Goal: Navigation & Orientation: Find specific page/section

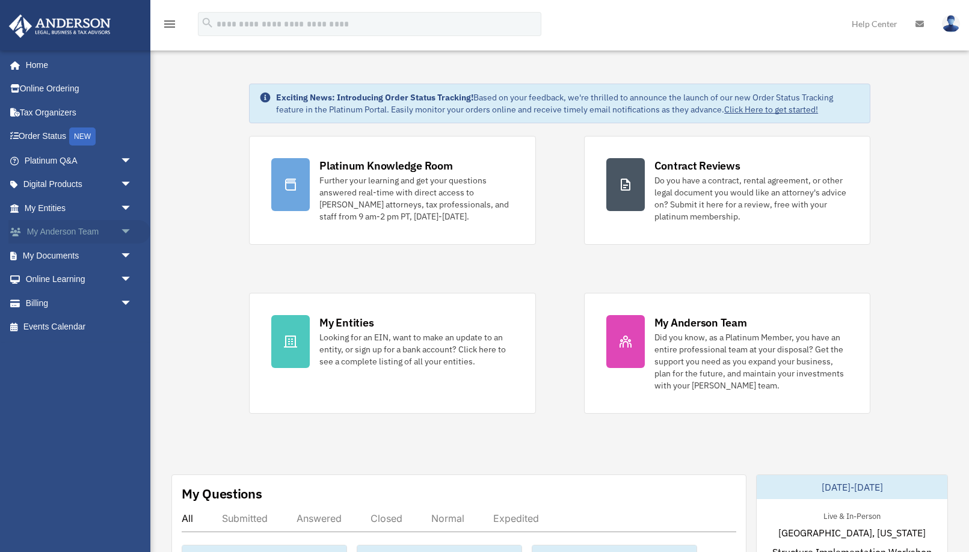
click at [82, 231] on link "My [PERSON_NAME] Team arrow_drop_down" at bounding box center [79, 232] width 142 height 24
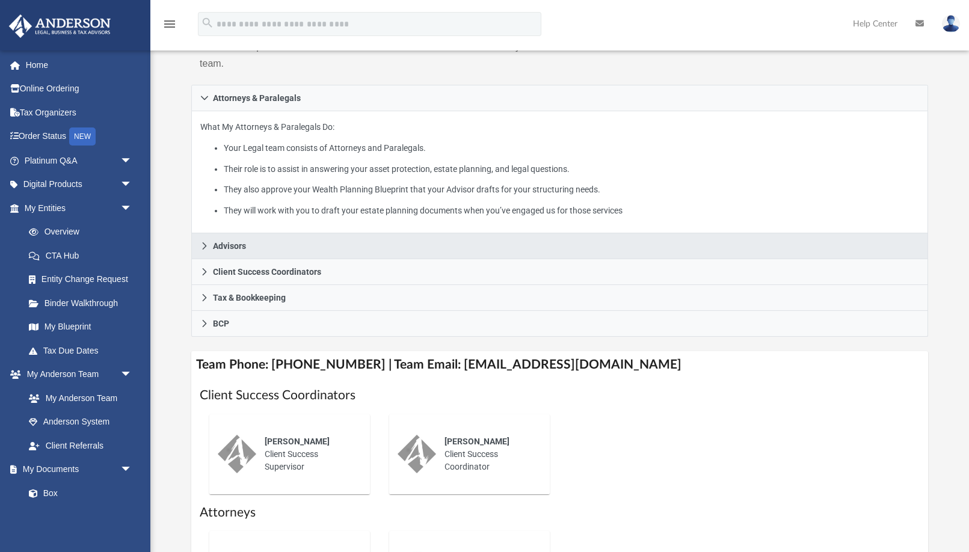
scroll to position [183, 0]
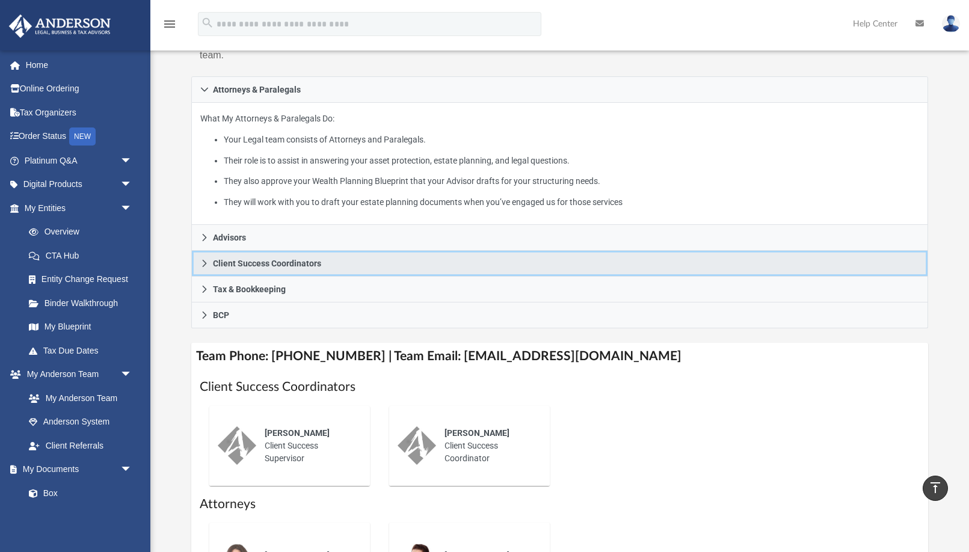
click at [294, 265] on span "Client Success Coordinators" at bounding box center [267, 263] width 108 height 8
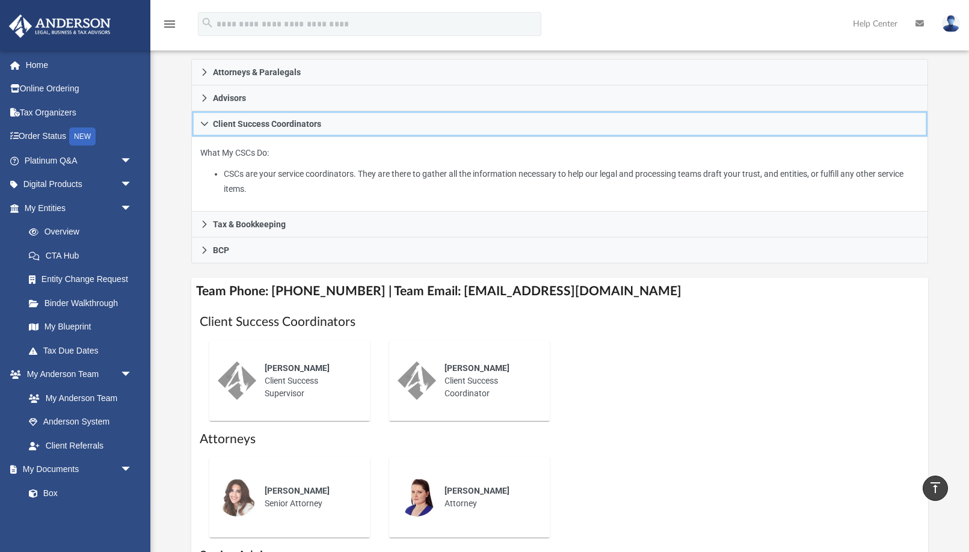
scroll to position [201, 0]
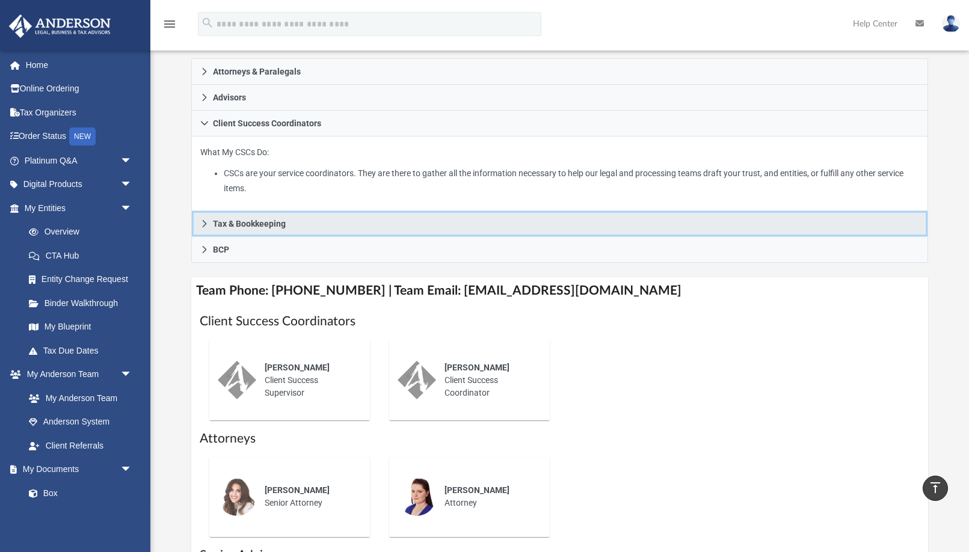
click at [227, 222] on span "Tax & Bookkeeping" at bounding box center [249, 224] width 73 height 8
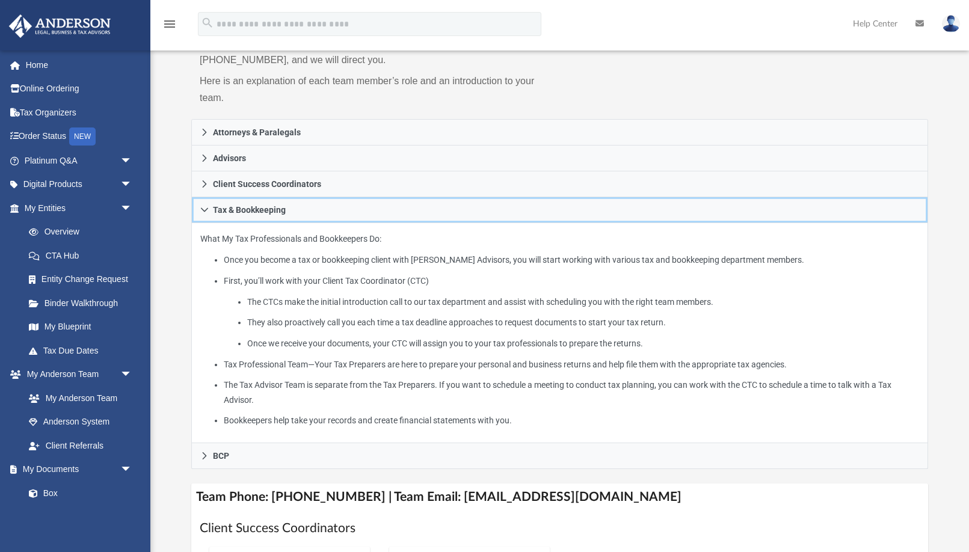
scroll to position [137, 0]
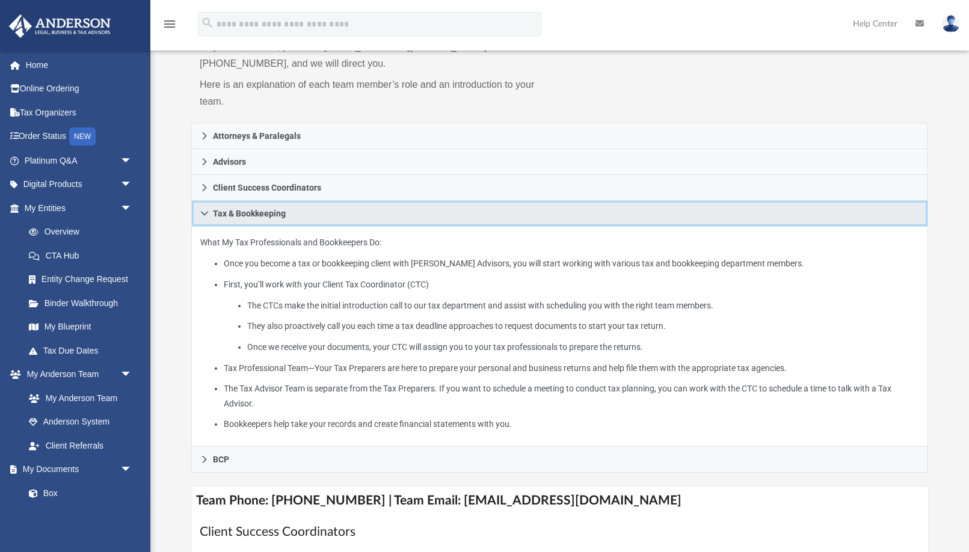
click at [227, 214] on span "Tax & Bookkeeping" at bounding box center [249, 213] width 73 height 8
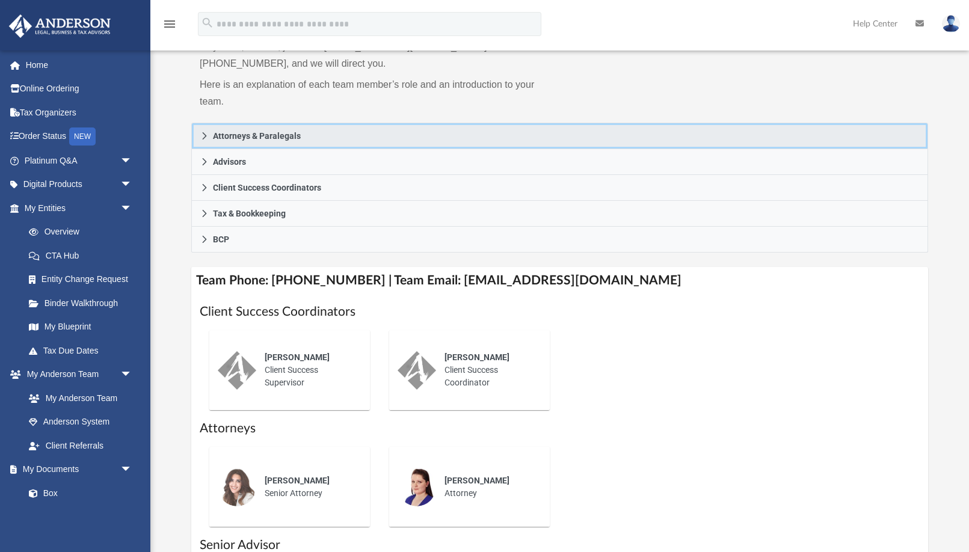
click at [244, 132] on span "Attorneys & Paralegals" at bounding box center [257, 136] width 88 height 8
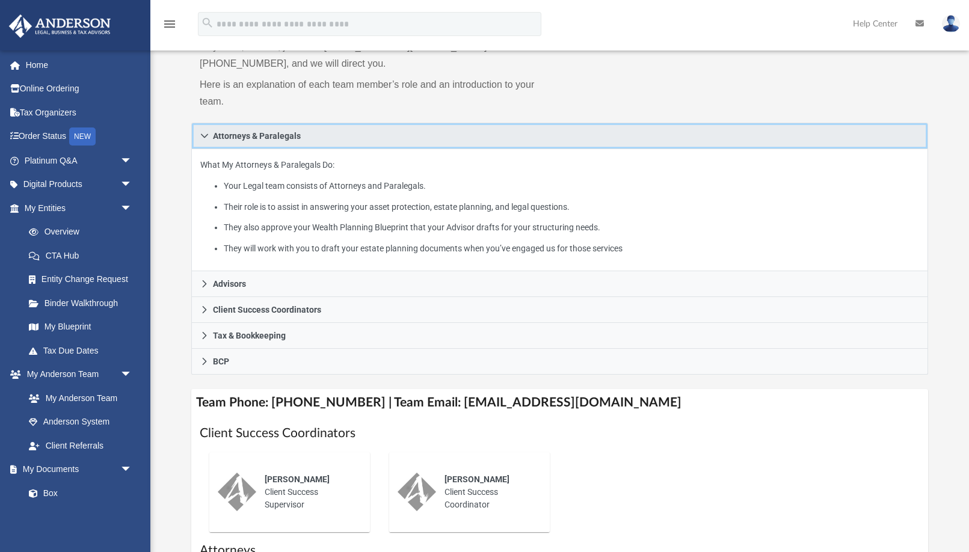
click at [244, 132] on span "Attorneys & Paralegals" at bounding box center [257, 136] width 88 height 8
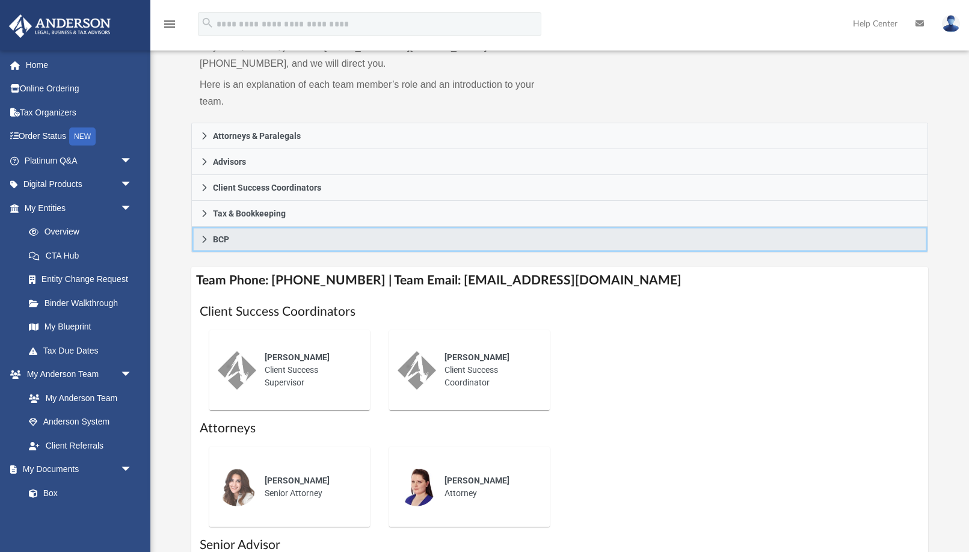
click at [224, 244] on link "BCP" at bounding box center [559, 240] width 737 height 26
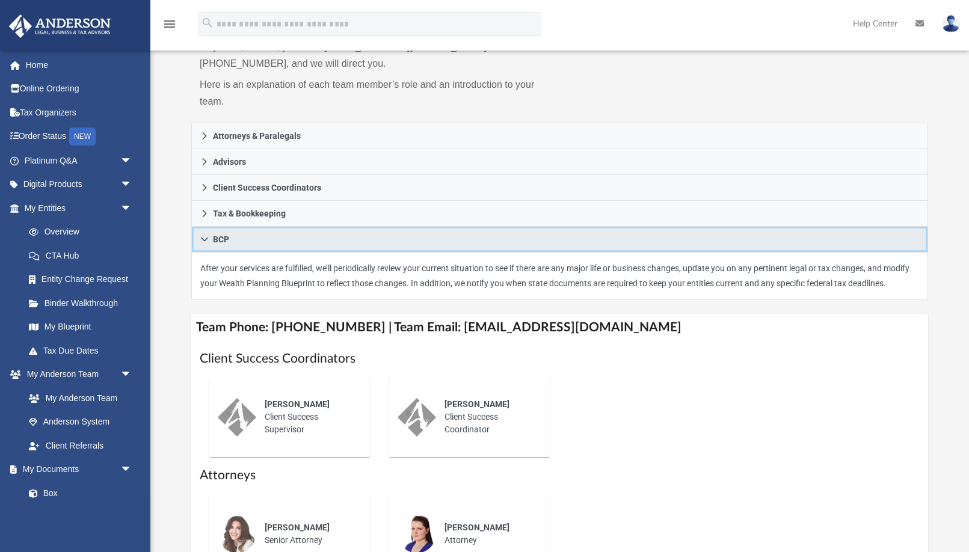
click at [224, 244] on link "BCP" at bounding box center [559, 240] width 737 height 26
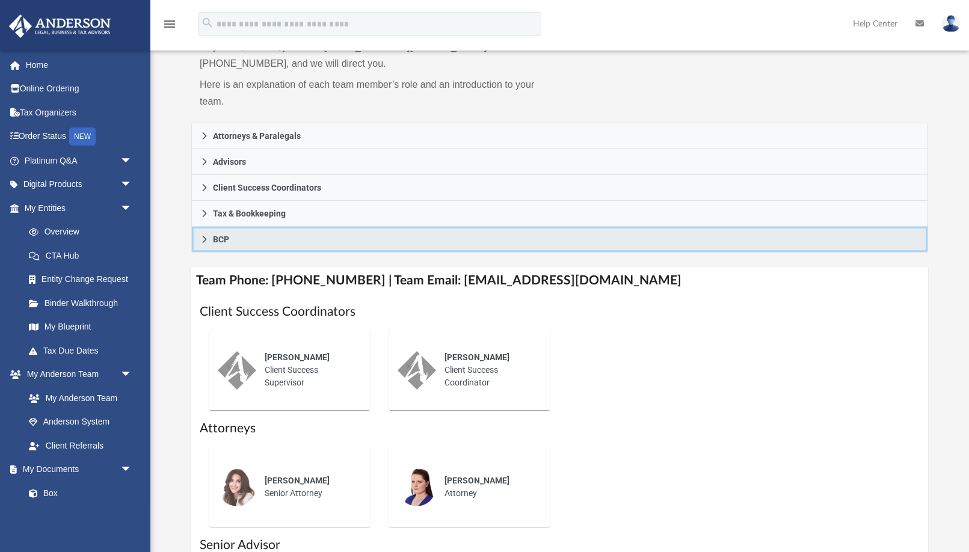
click at [224, 244] on link "BCP" at bounding box center [559, 240] width 737 height 26
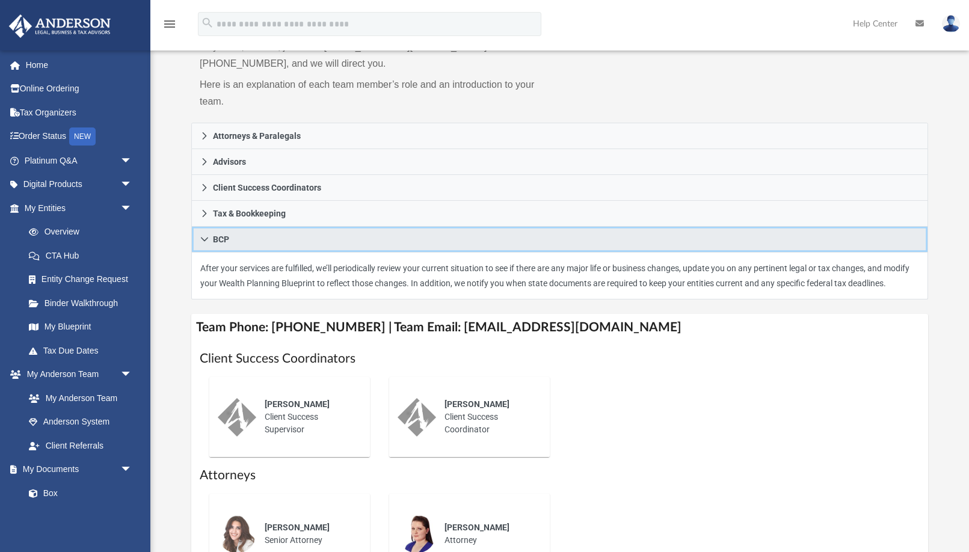
click at [224, 244] on link "BCP" at bounding box center [559, 240] width 737 height 26
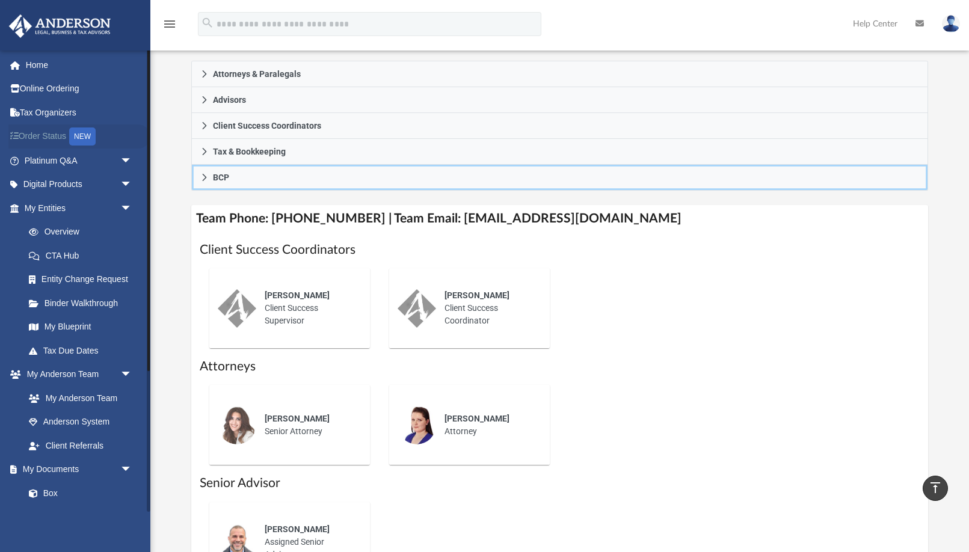
scroll to position [0, 0]
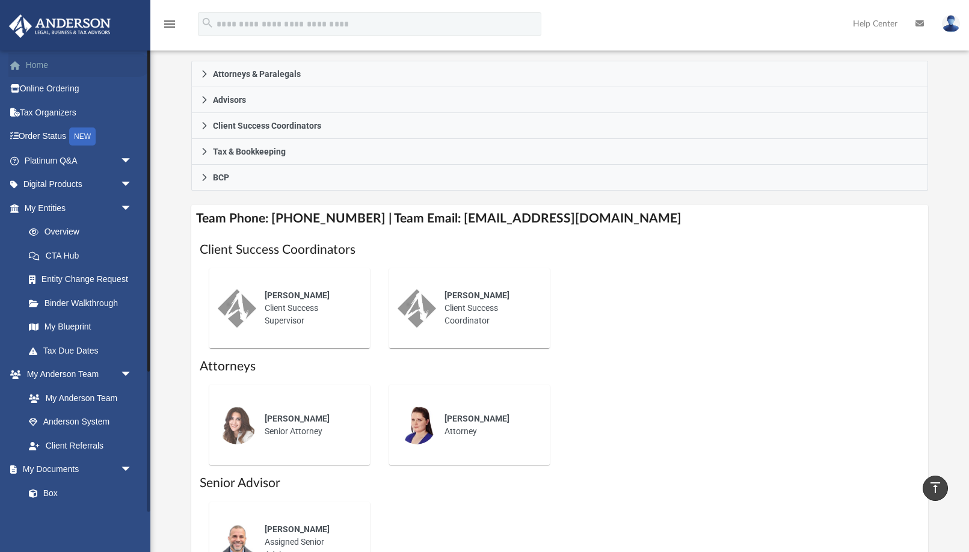
click at [51, 67] on link "Home" at bounding box center [79, 65] width 142 height 24
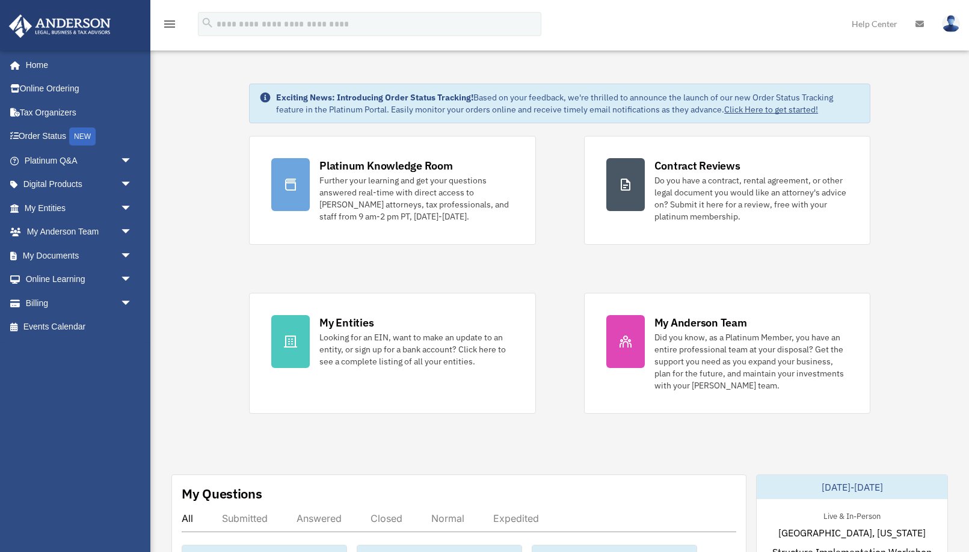
click at [946, 21] on img at bounding box center [951, 23] width 18 height 17
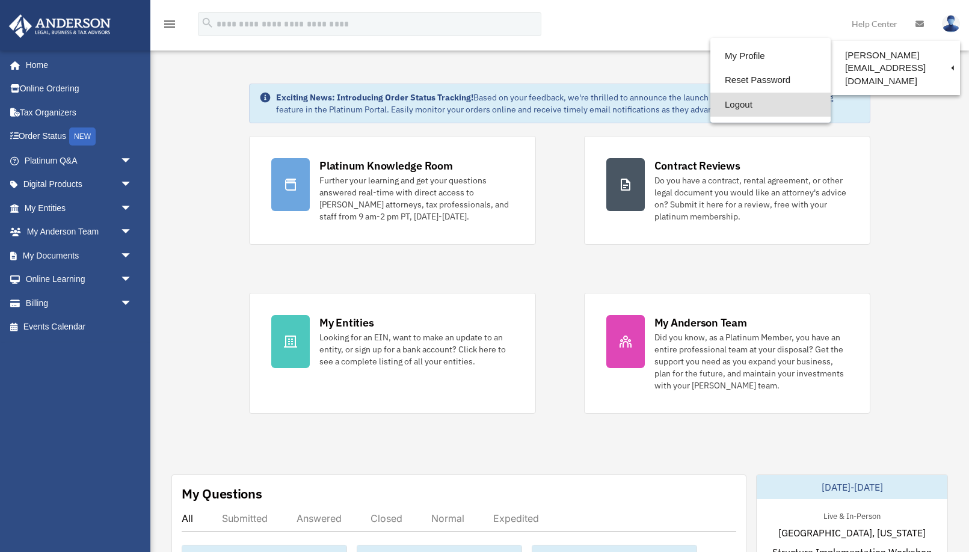
click at [754, 100] on link "Logout" at bounding box center [770, 105] width 120 height 25
